Goal: Task Accomplishment & Management: Manage account settings

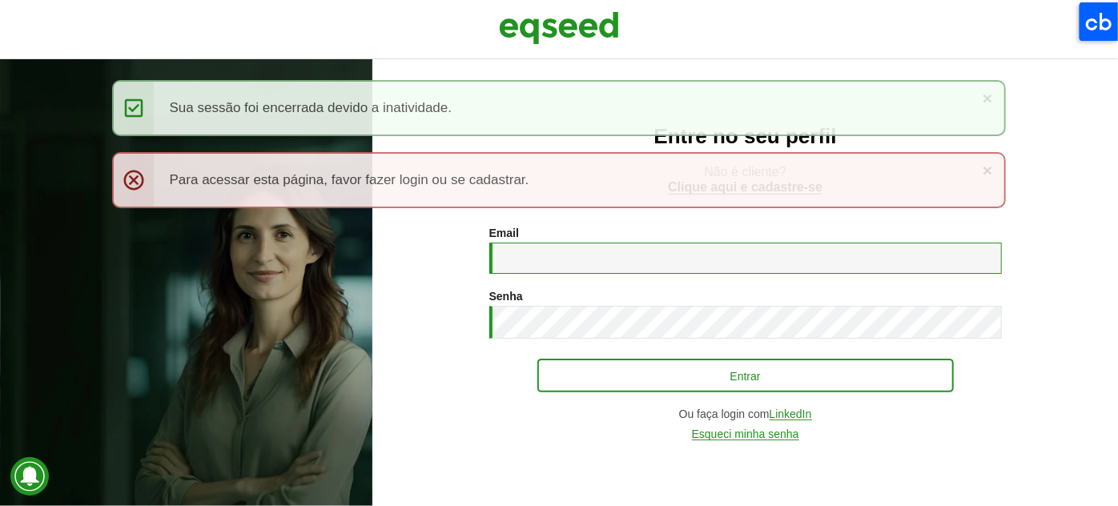
type input "**********"
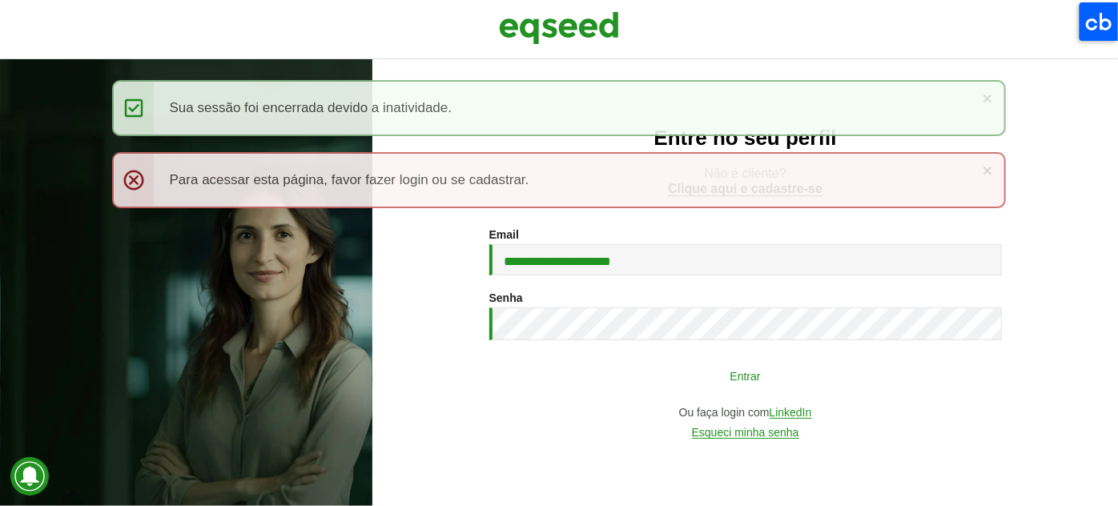
click at [625, 368] on button "Entrar" at bounding box center [745, 375] width 416 height 30
